Goal: Transaction & Acquisition: Book appointment/travel/reservation

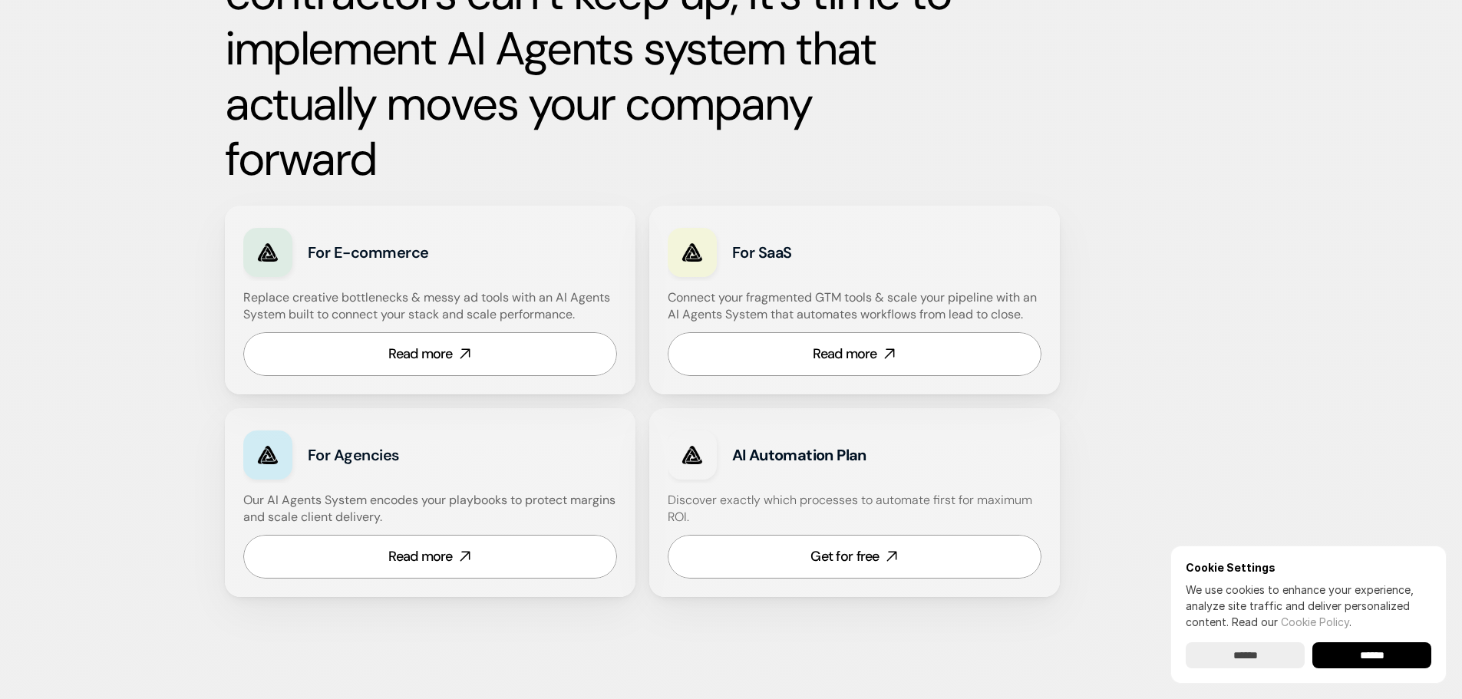
scroll to position [844, 0]
click at [427, 356] on div "Read more" at bounding box center [420, 353] width 64 height 19
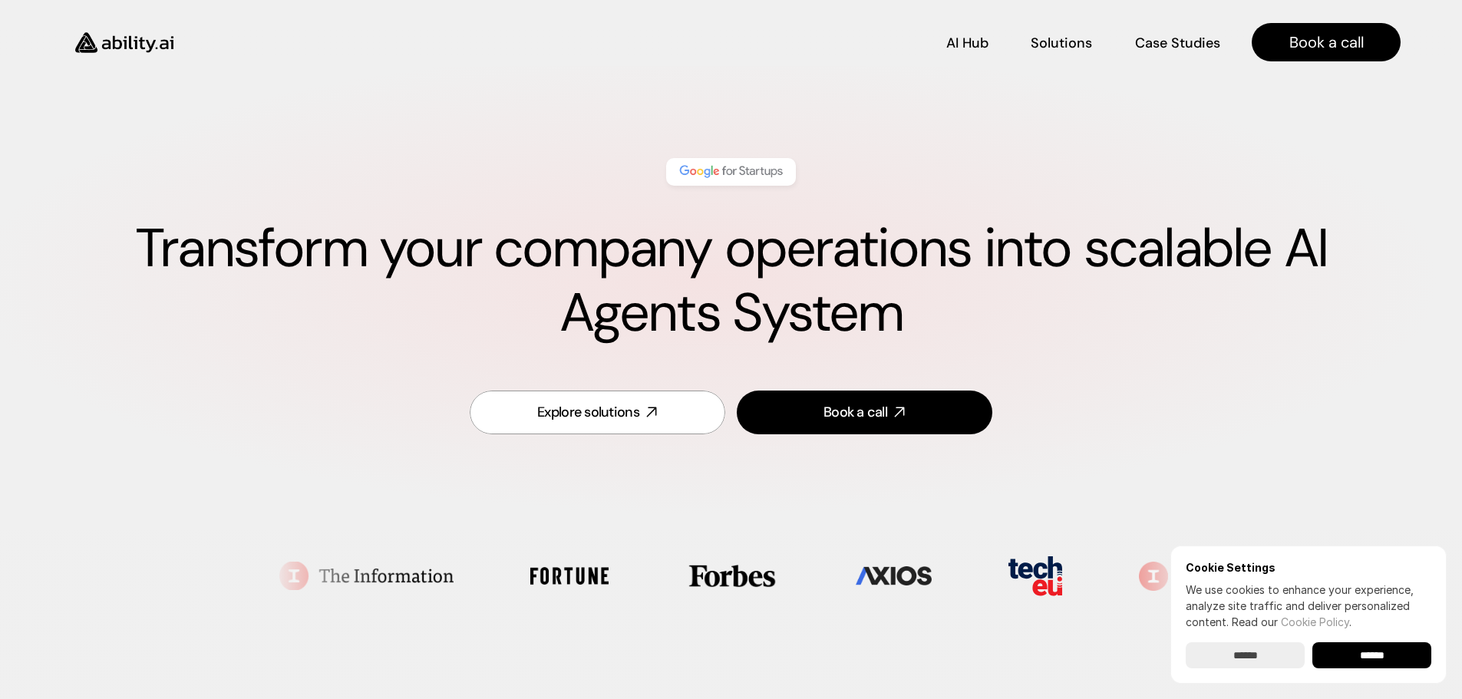
scroll to position [0, 0]
click at [1367, 651] on input "******" at bounding box center [1371, 655] width 119 height 26
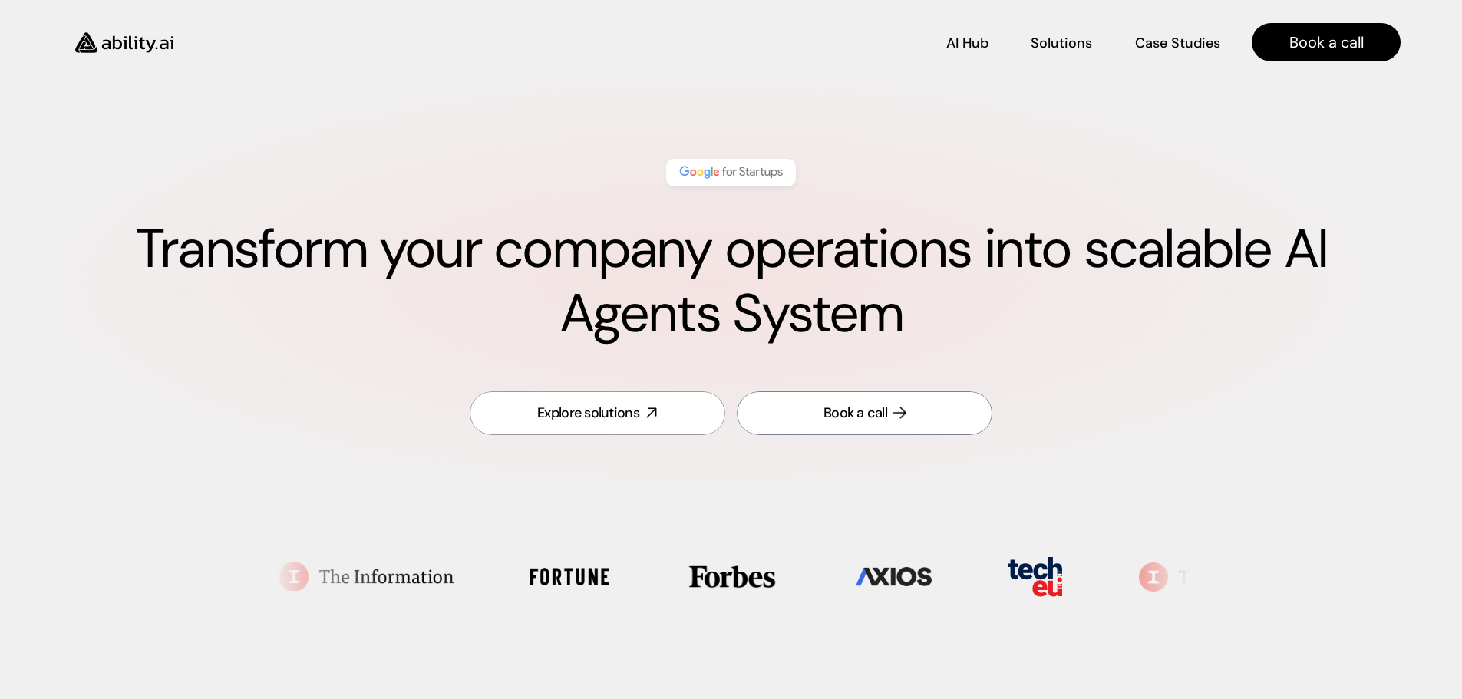
click at [829, 410] on div "Book a call" at bounding box center [855, 413] width 64 height 19
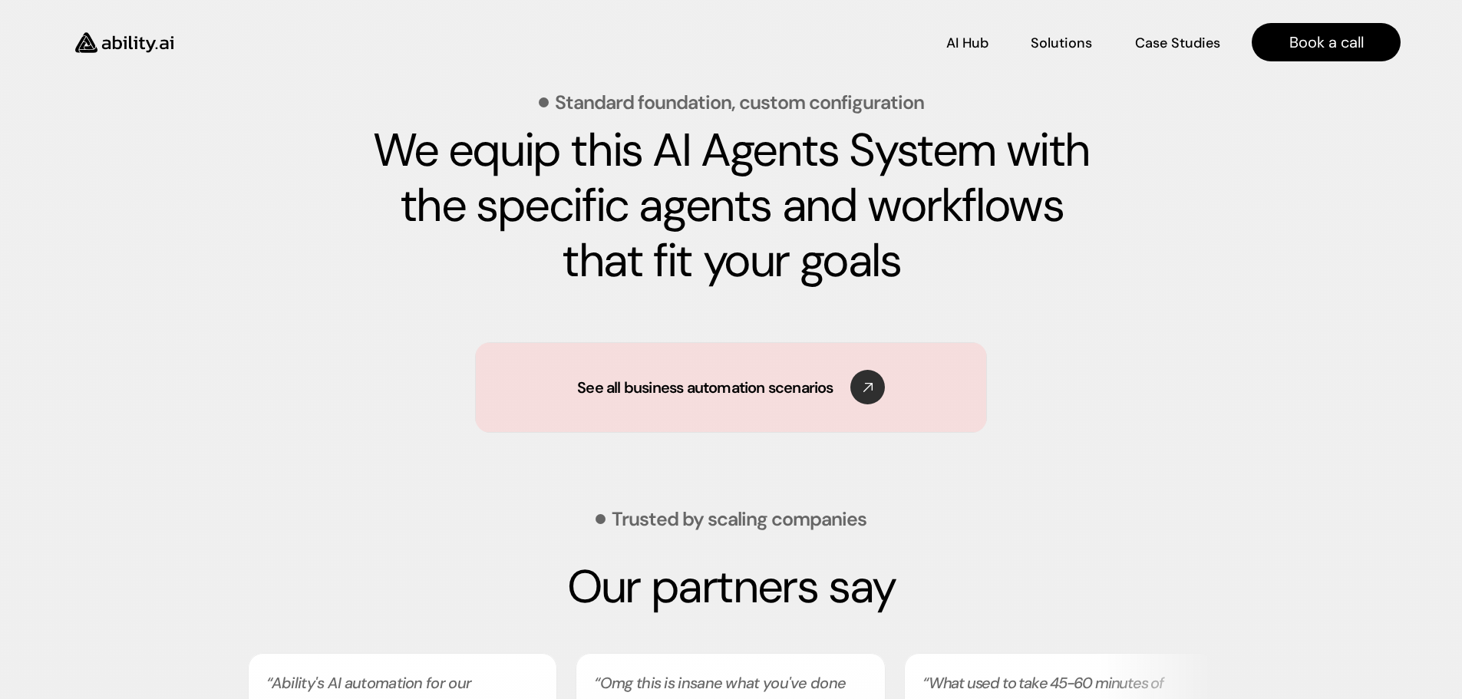
scroll to position [2247, 0]
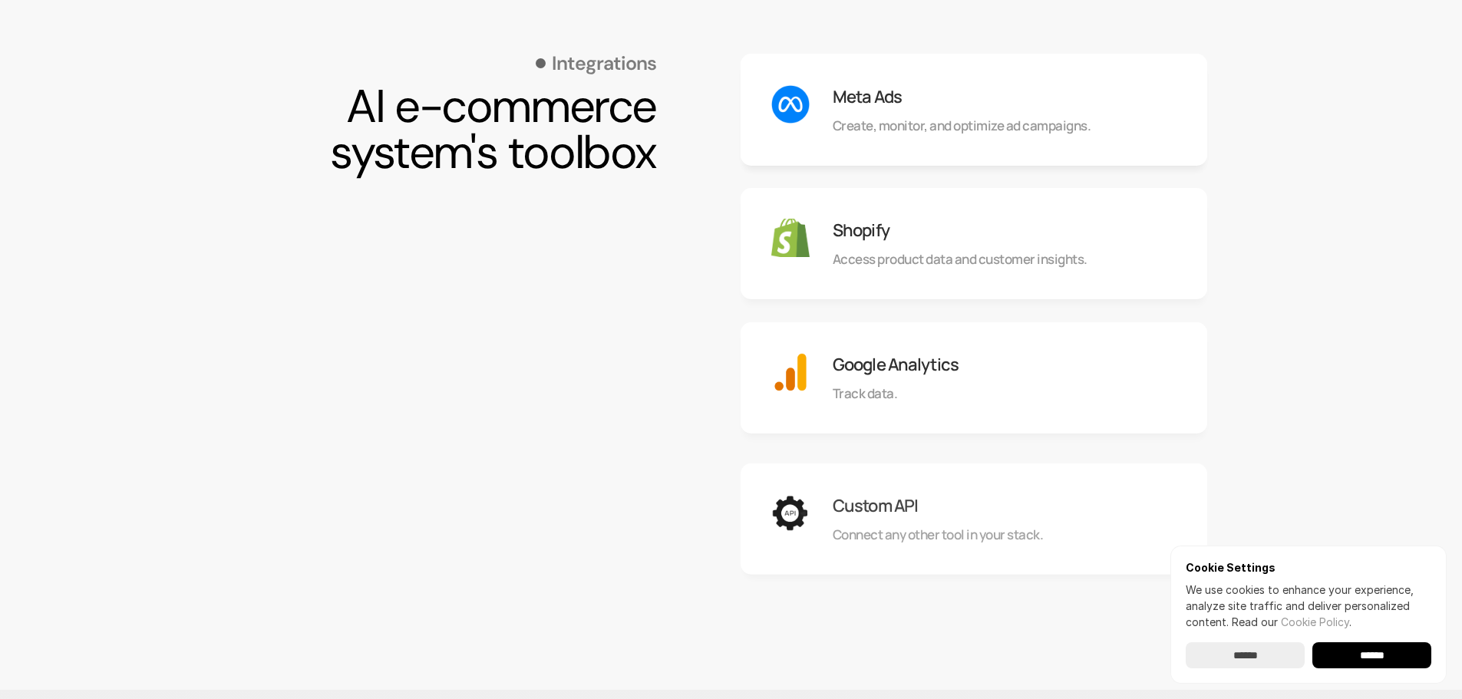
scroll to position [1534, 0]
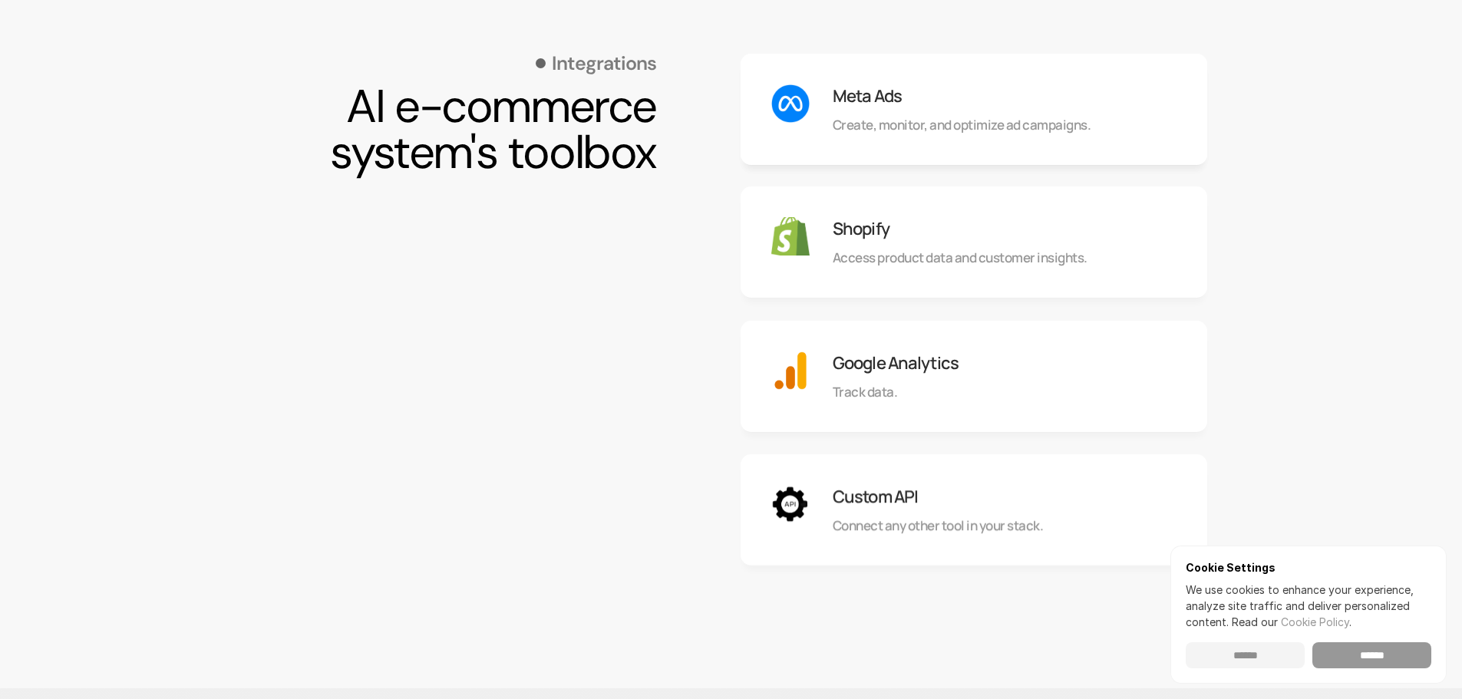
click at [1371, 658] on input "******" at bounding box center [1371, 655] width 119 height 26
click at [885, 493] on h3 "Custom API" at bounding box center [874, 497] width 85 height 24
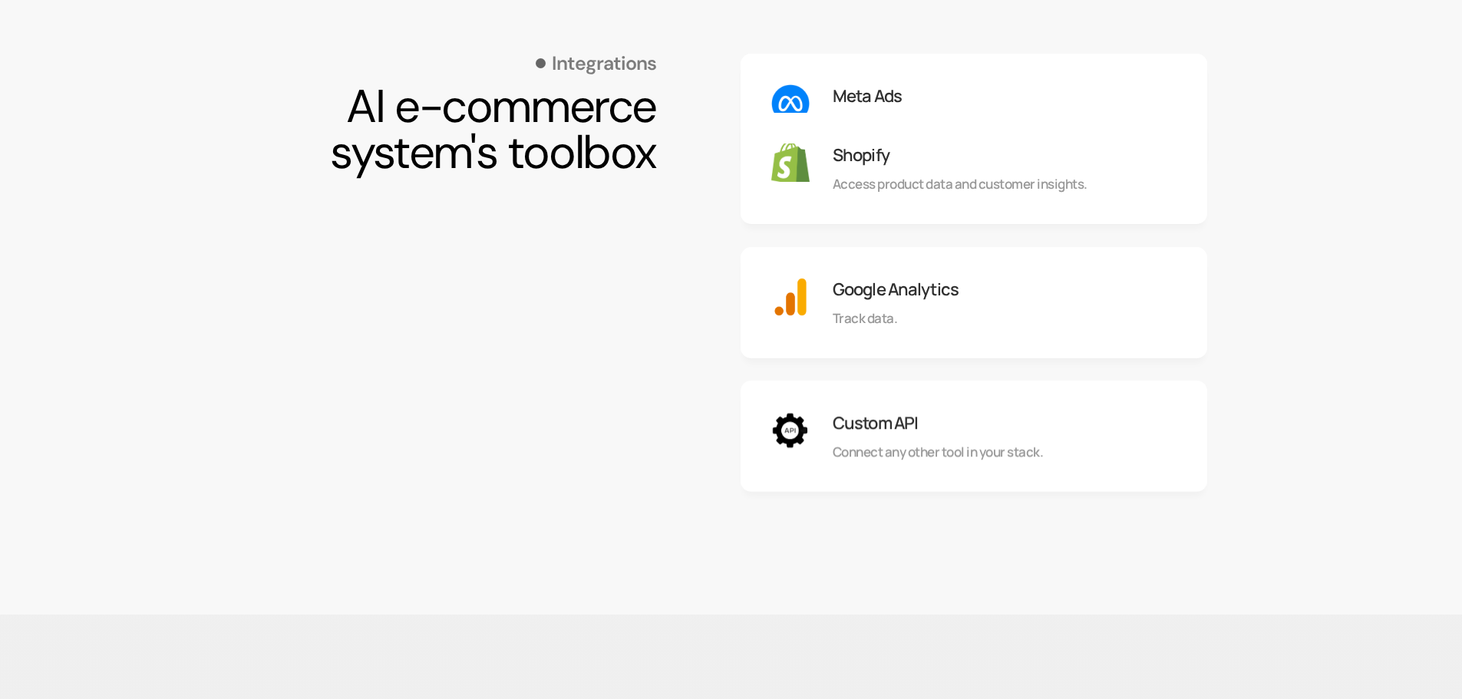
scroll to position [1611, 0]
click at [894, 451] on p "Connect any other tool in your stack." at bounding box center [937, 449] width 210 height 18
click at [801, 433] on img at bounding box center [790, 427] width 38 height 38
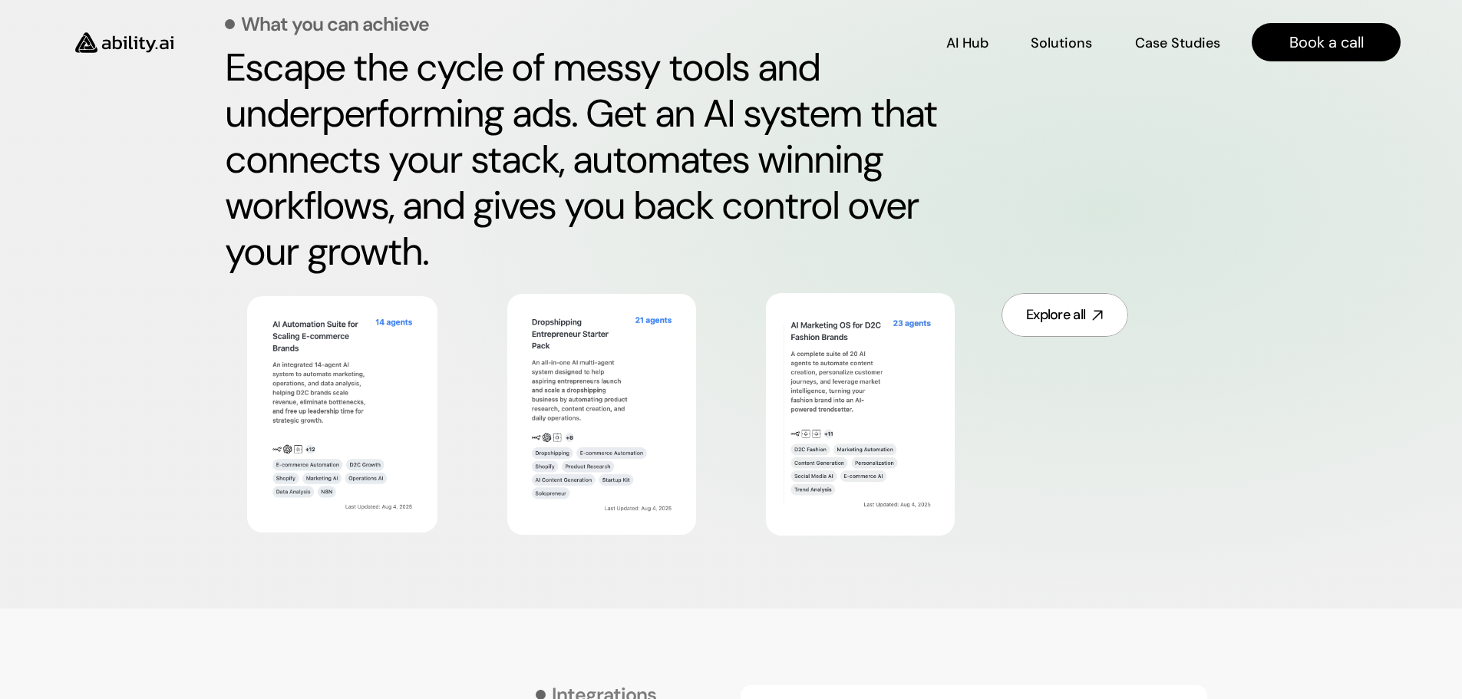
scroll to position [767, 0]
click at [351, 368] on img at bounding box center [342, 414] width 169 height 219
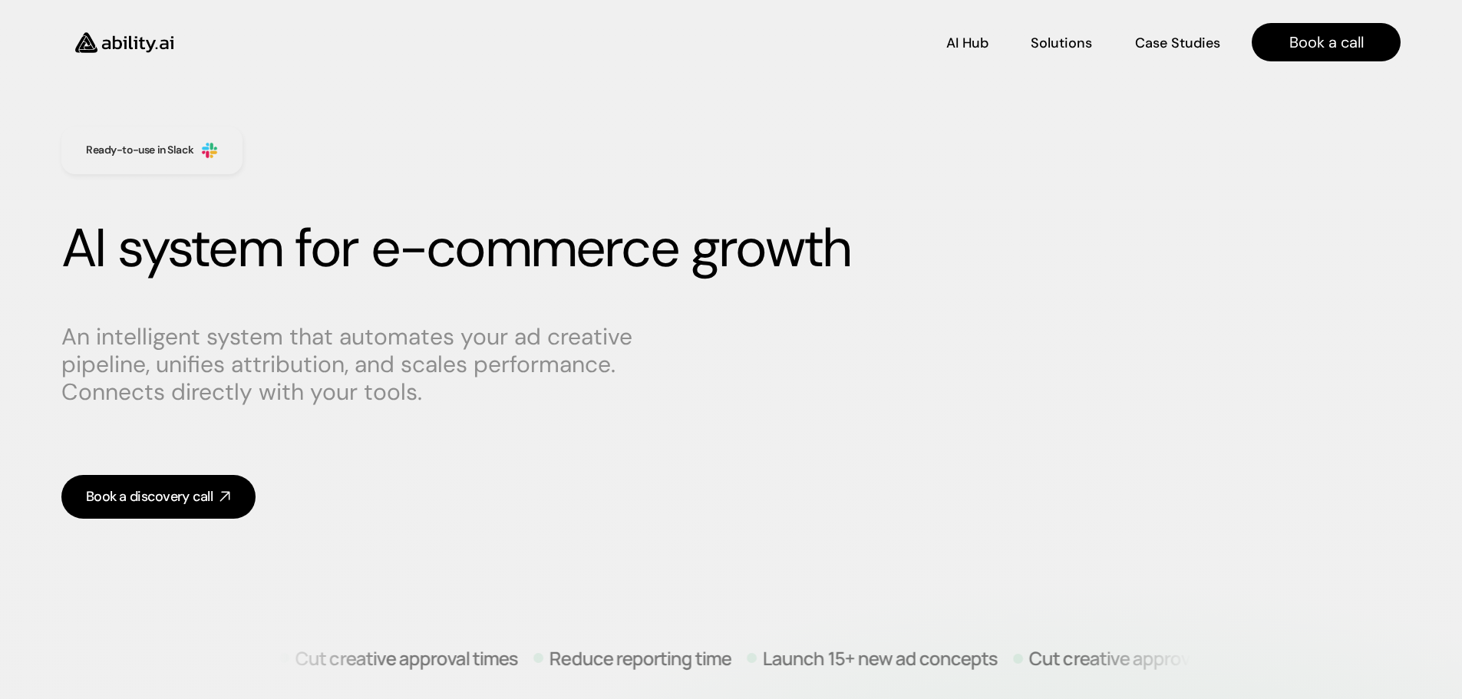
scroll to position [0, 0]
